Goal: Manage account settings

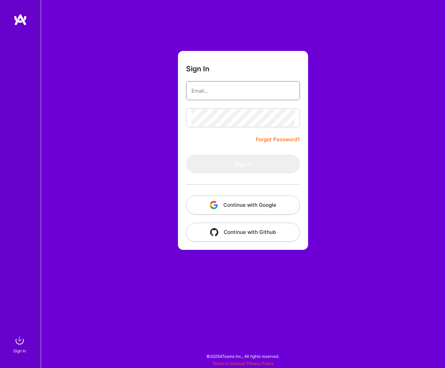
type input "[EMAIL_ADDRESS][DOMAIN_NAME]"
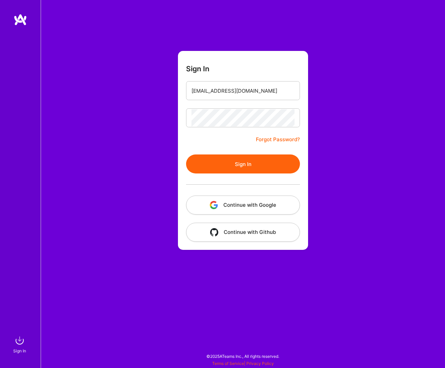
click at [249, 165] on button "Sign In" at bounding box center [243, 163] width 114 height 19
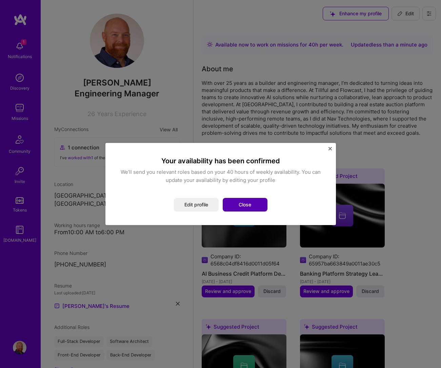
click at [250, 205] on button "Close" at bounding box center [245, 205] width 45 height 14
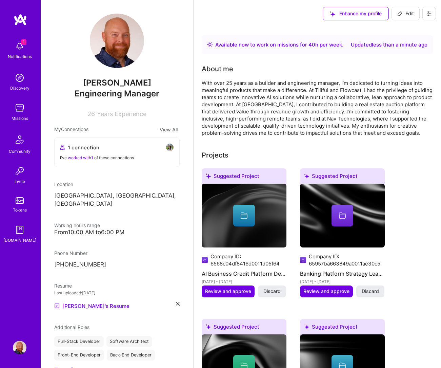
click at [21, 48] on img at bounding box center [20, 46] width 14 height 14
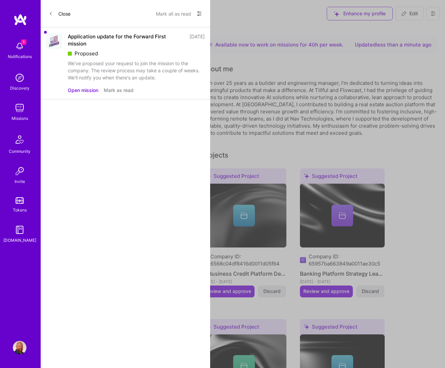
click at [148, 114] on div "Close Mark all as read Show all notifications Show unread notifications only Ap…" at bounding box center [126, 184] width 170 height 368
click at [120, 91] on button "Mark as read" at bounding box center [119, 89] width 30 height 7
